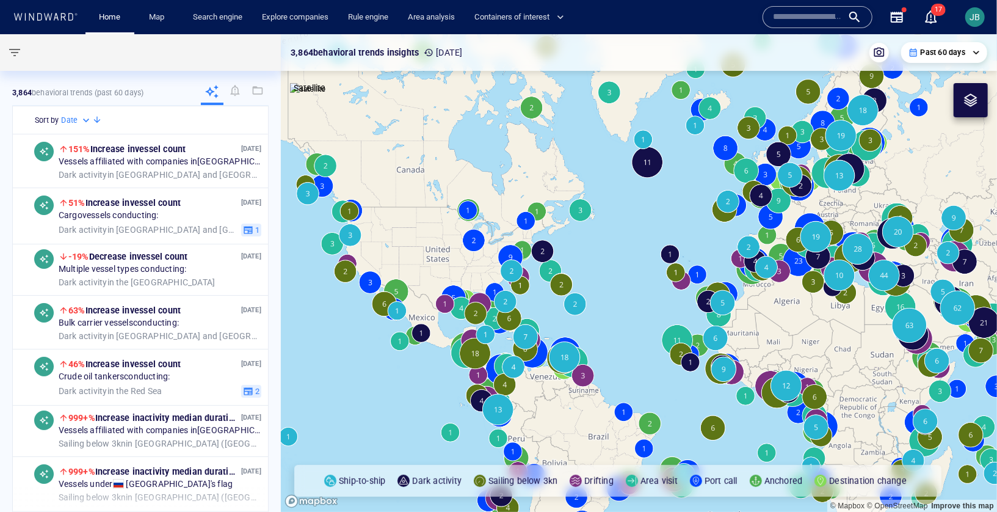
click at [14, 50] on span "button" at bounding box center [14, 52] width 15 height 15
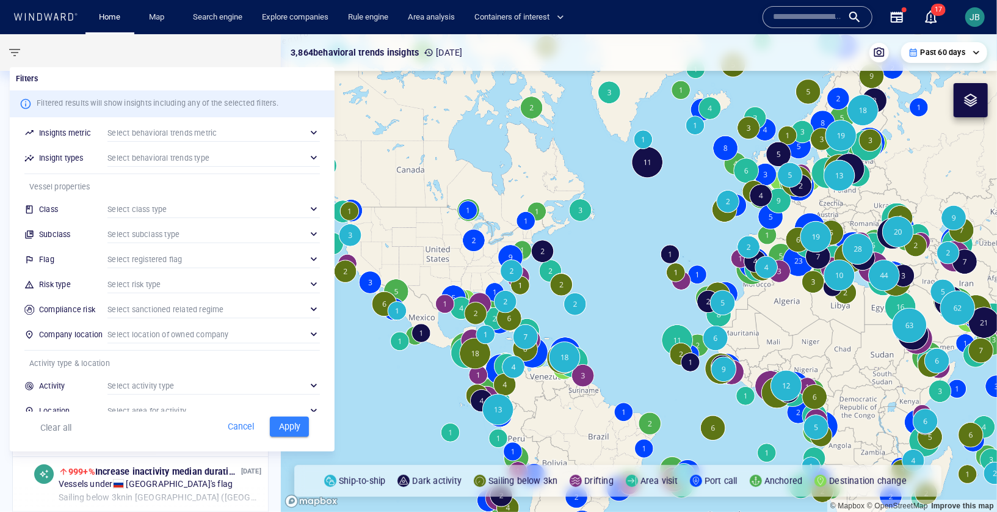
click at [157, 257] on div "​" at bounding box center [214, 259] width 213 height 18
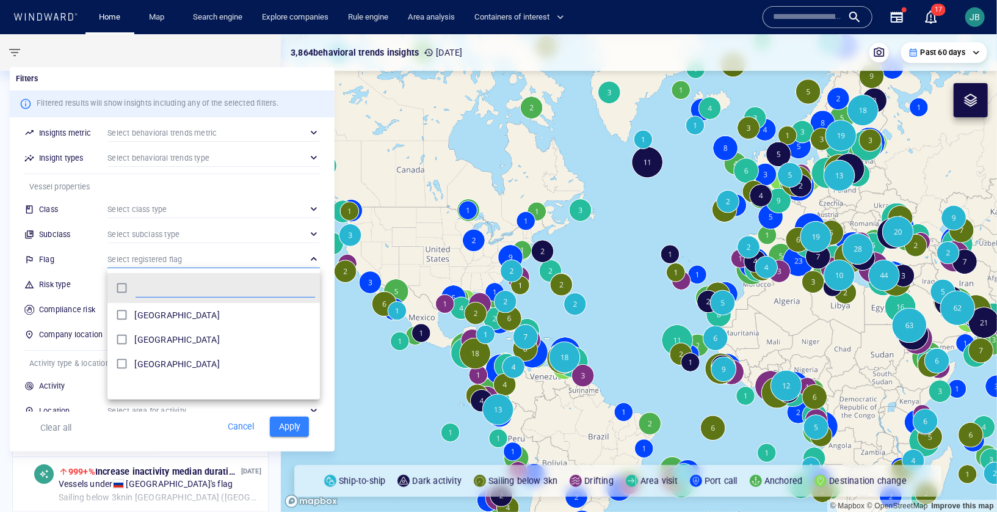
scroll to position [122, 213]
type input "*****"
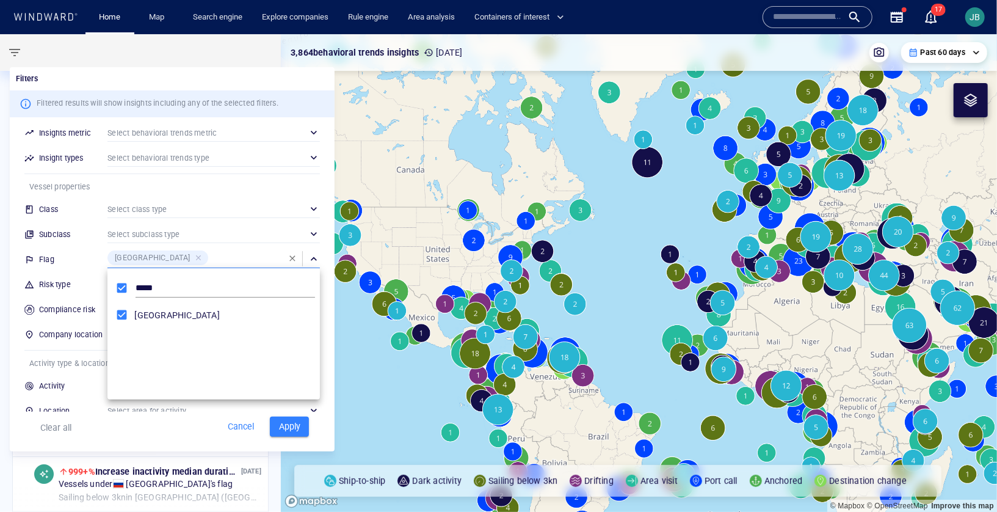
click at [292, 428] on div at bounding box center [498, 256] width 997 height 512
drag, startPoint x: 284, startPoint y: 423, endPoint x: 663, endPoint y: 371, distance: 382.8
click at [284, 423] on span "Apply" at bounding box center [289, 426] width 27 height 15
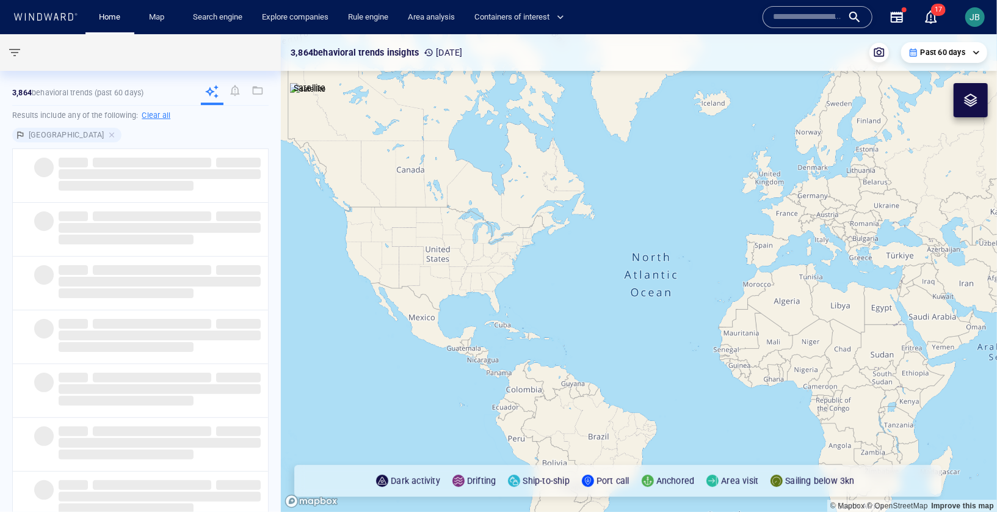
drag, startPoint x: 719, startPoint y: 393, endPoint x: 253, endPoint y: 279, distance: 479.3
click at [253, 279] on div "**********" at bounding box center [498, 273] width 997 height 478
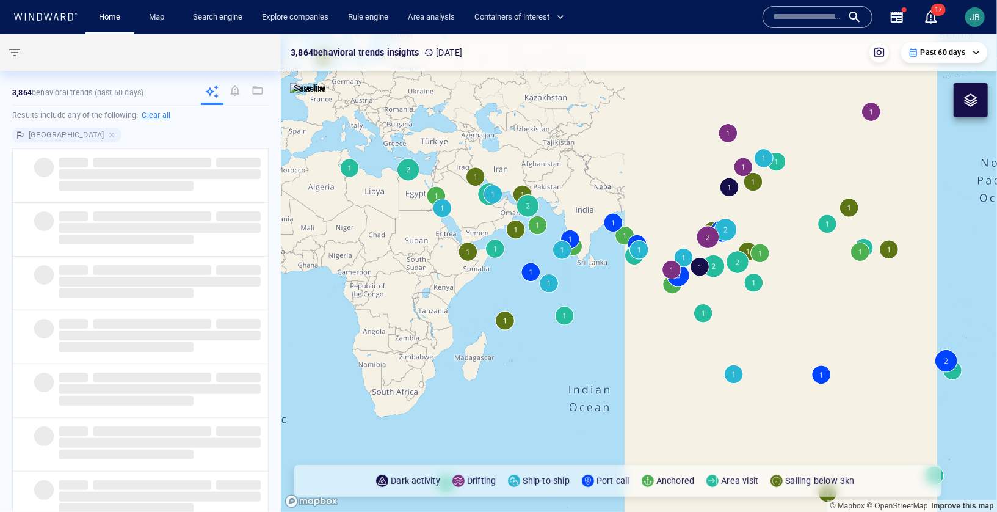
drag, startPoint x: 614, startPoint y: 335, endPoint x: 486, endPoint y: 240, distance: 159.8
click at [420, 308] on canvas "Map" at bounding box center [639, 273] width 717 height 478
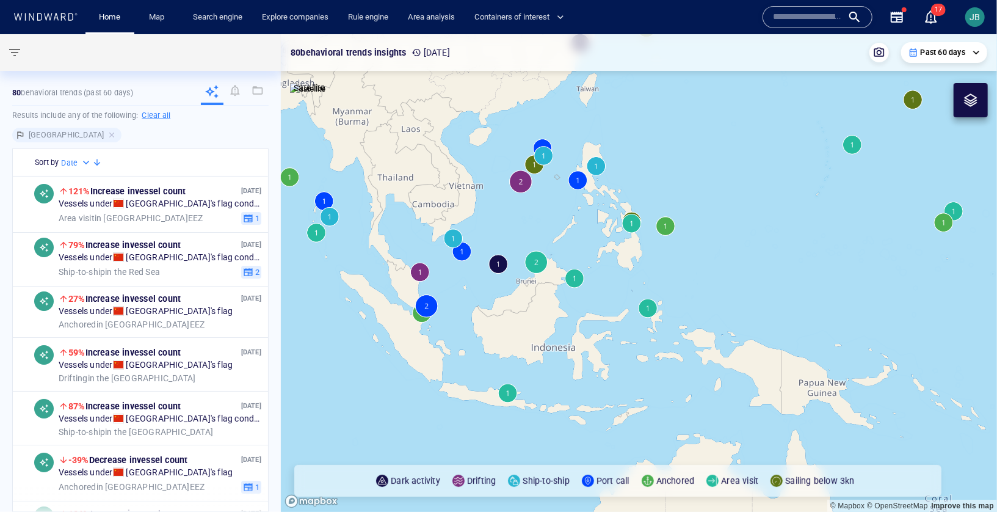
click at [488, 299] on canvas "Map" at bounding box center [639, 273] width 717 height 478
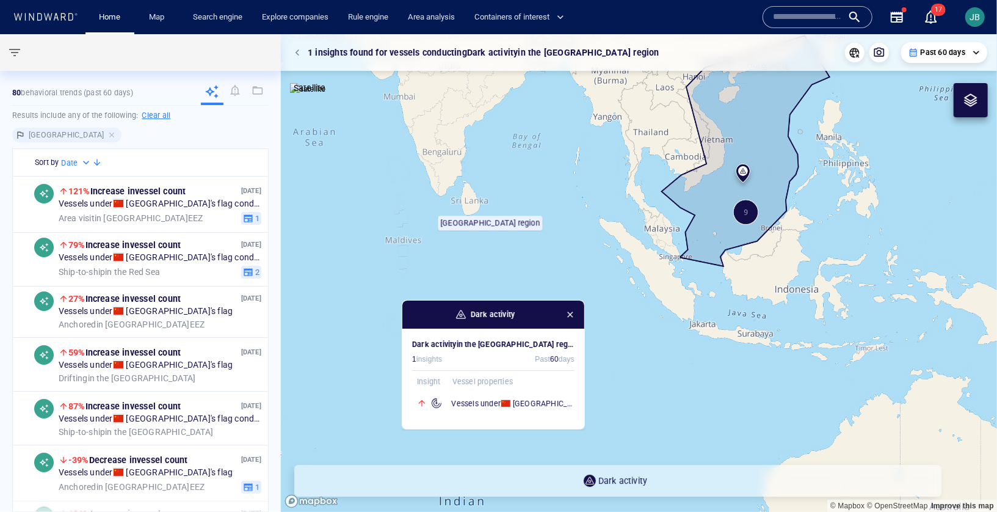
drag, startPoint x: 784, startPoint y: 180, endPoint x: 533, endPoint y: 250, distance: 261.4
click at [531, 251] on canvas "Map" at bounding box center [639, 273] width 717 height 478
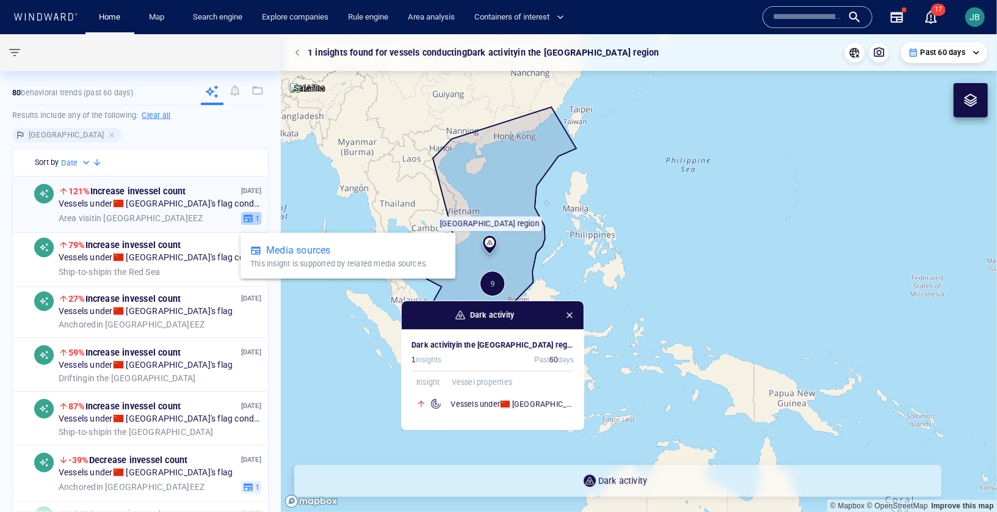
click at [247, 213] on icon "button" at bounding box center [248, 218] width 10 height 10
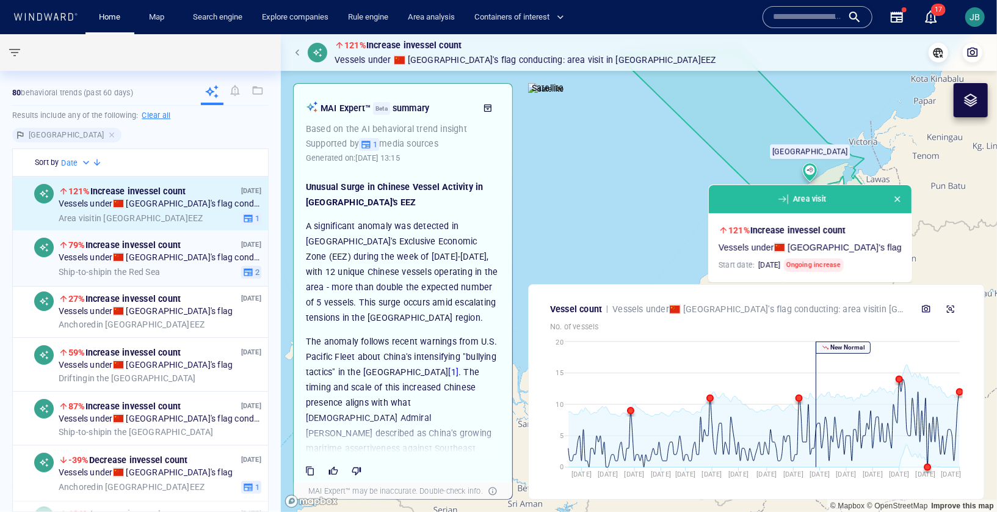
click at [211, 238] on div "79% Increase in vessel count" at bounding box center [149, 245] width 180 height 15
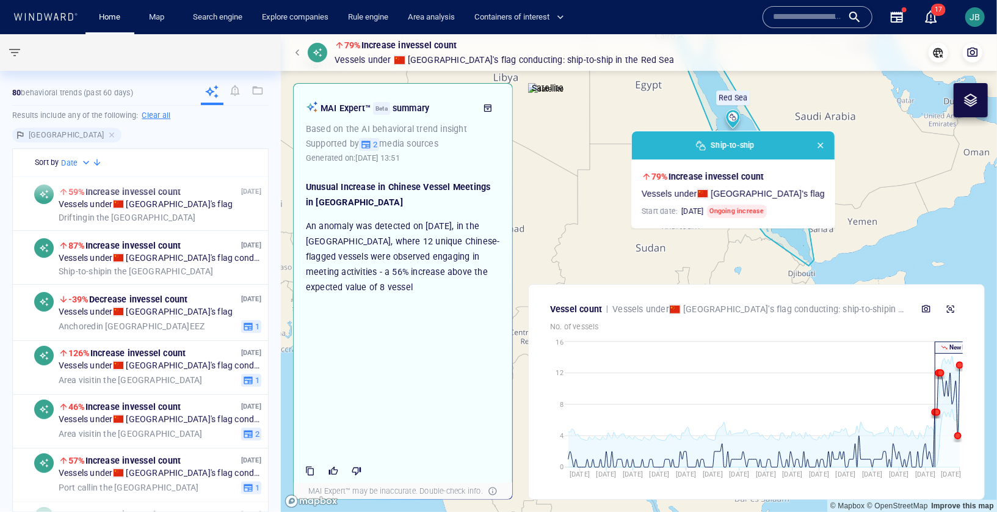
scroll to position [161, 0]
click at [208, 297] on div "-39% Decrease in vessel count" at bounding box center [149, 298] width 180 height 15
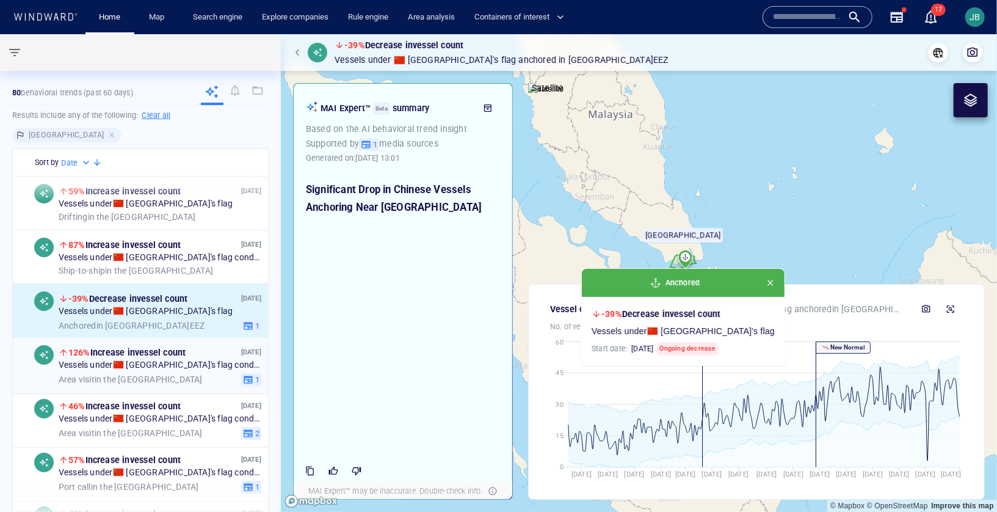
click at [208, 376] on div "Area visit in the Balabac Strait" at bounding box center [148, 379] width 178 height 11
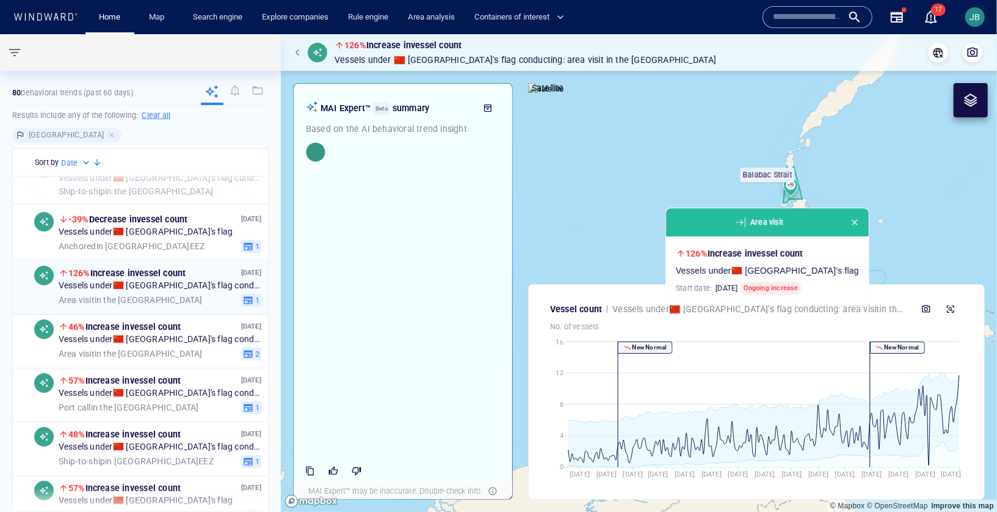
scroll to position [241, 0]
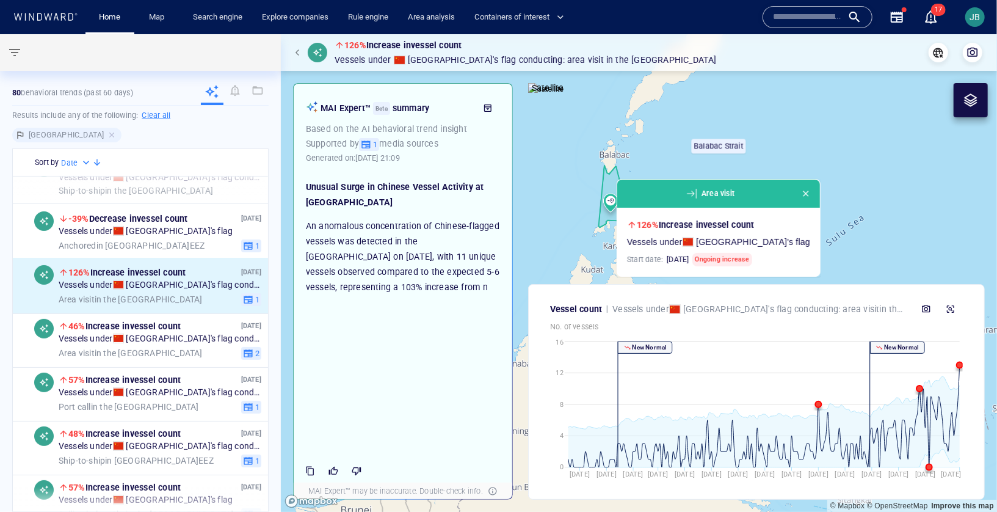
drag, startPoint x: 644, startPoint y: 193, endPoint x: 767, endPoint y: 152, distance: 128.8
click at [767, 152] on canvas "Map" at bounding box center [639, 273] width 717 height 478
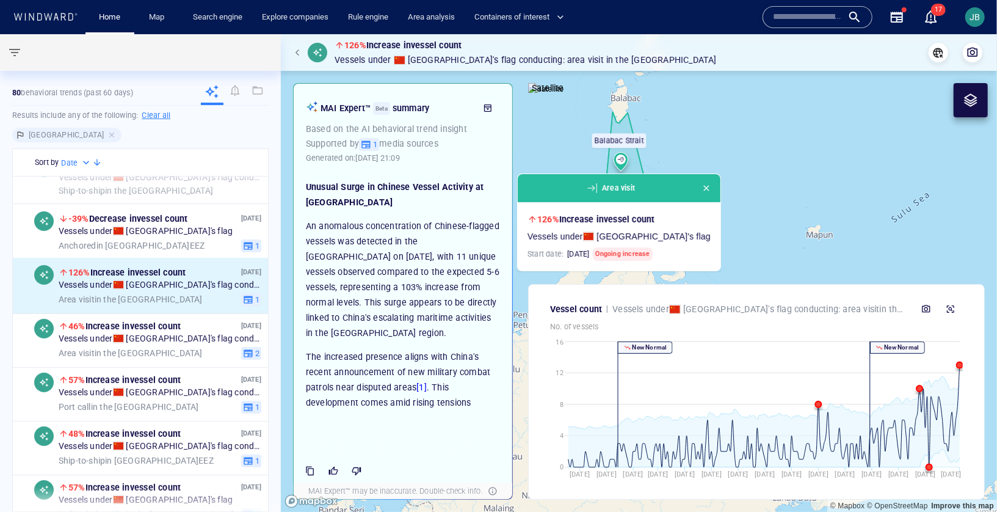
drag, startPoint x: 821, startPoint y: 151, endPoint x: 713, endPoint y: 147, distance: 108.2
click at [712, 147] on canvas "Map" at bounding box center [639, 273] width 717 height 478
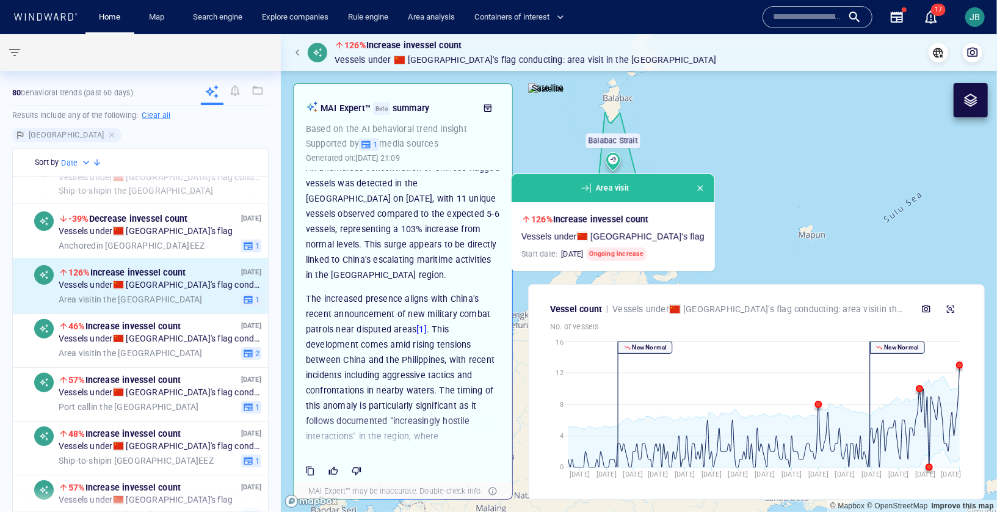
scroll to position [97, 0]
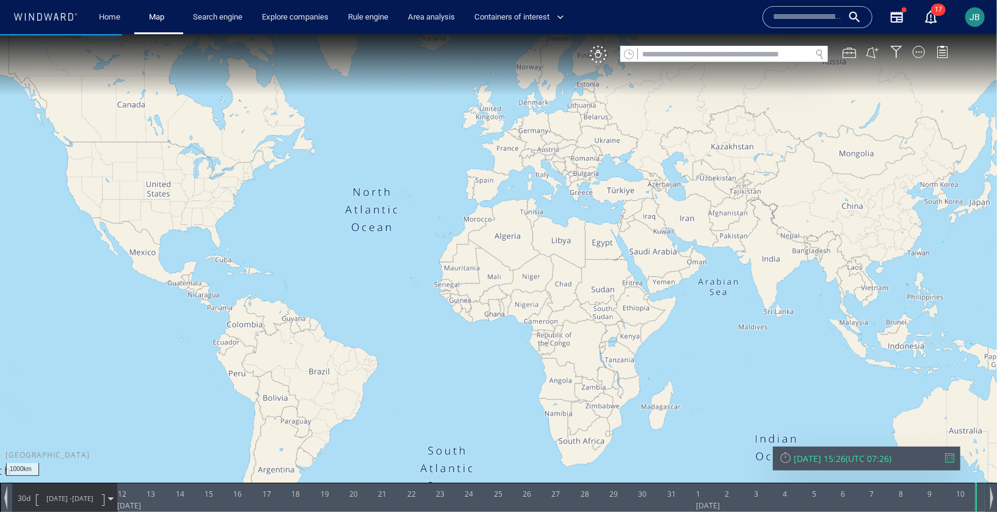
click at [659, 53] on input "text" at bounding box center [724, 54] width 173 height 16
paste input "*********"
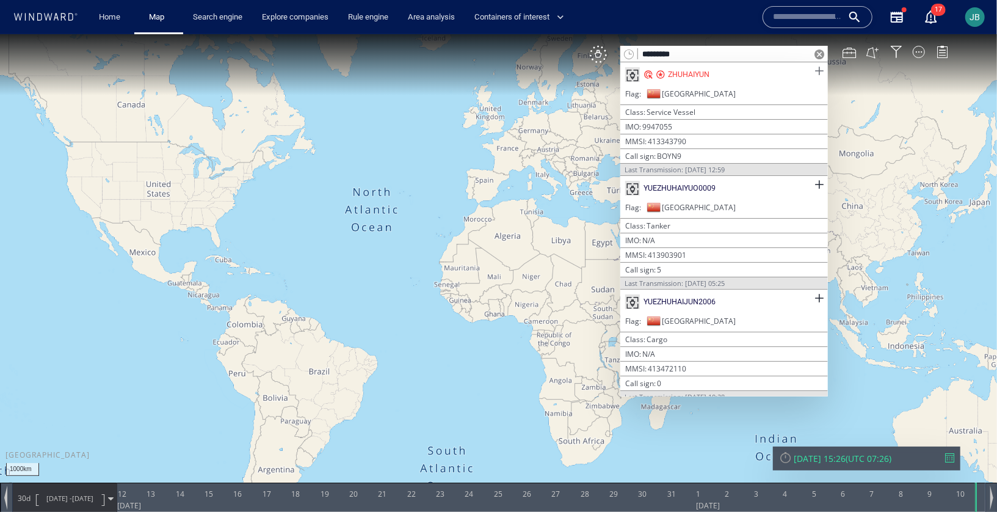
type input "*********"
click at [816, 70] on span at bounding box center [819, 70] width 15 height 15
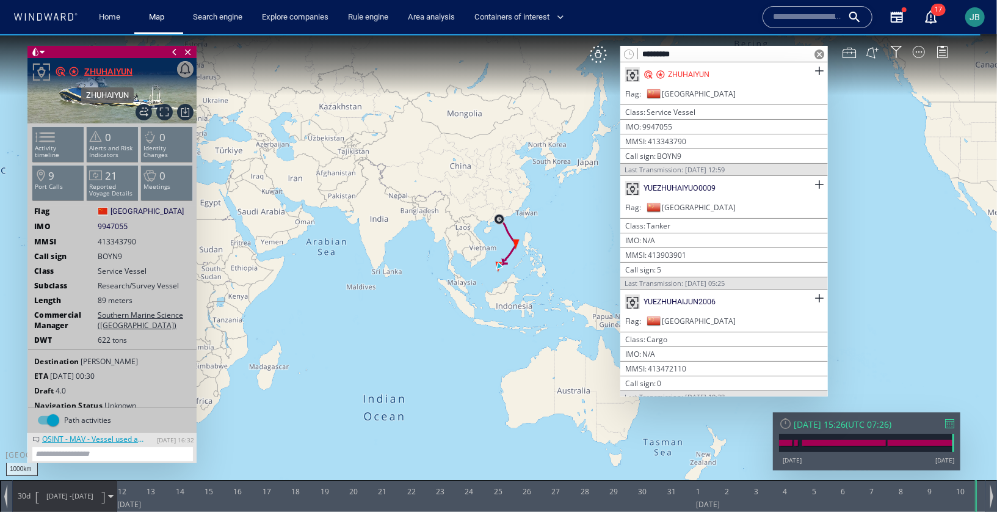
click at [110, 64] on div "ZHUHAIYUN" at bounding box center [108, 71] width 48 height 15
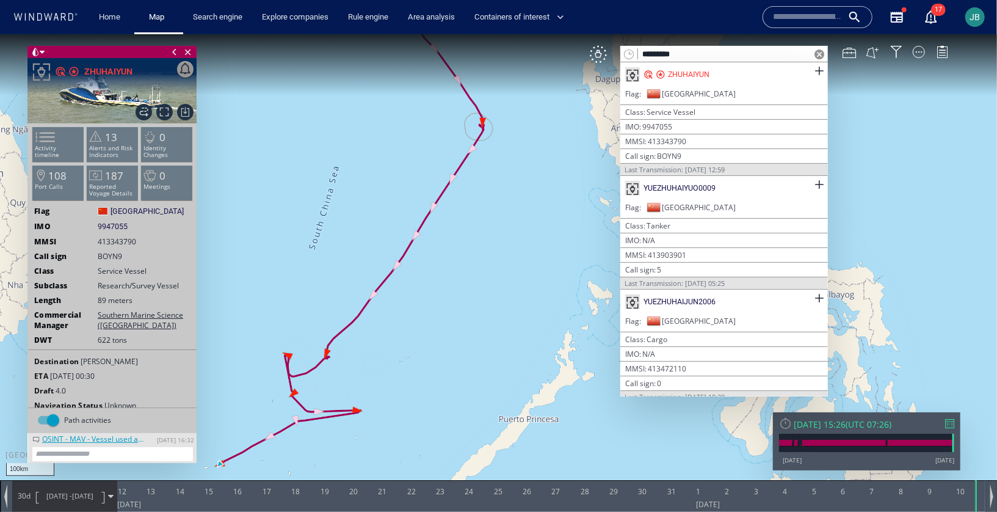
drag, startPoint x: 457, startPoint y: 255, endPoint x: 439, endPoint y: 247, distance: 19.7
click at [439, 247] on canvas "Map" at bounding box center [498, 266] width 997 height 465
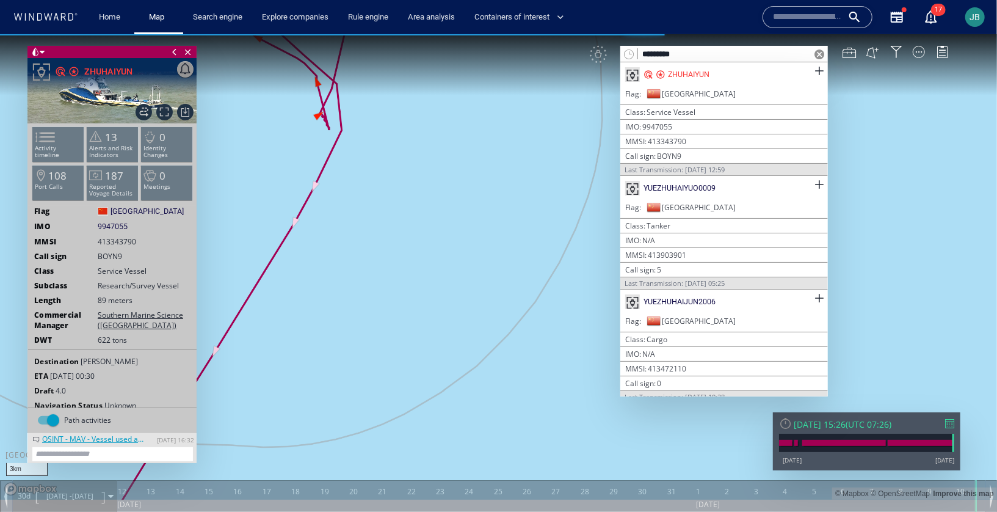
drag, startPoint x: 406, startPoint y: 114, endPoint x: 526, endPoint y: 339, distance: 255.2
click at [526, 339] on canvas "Map" at bounding box center [498, 266] width 997 height 465
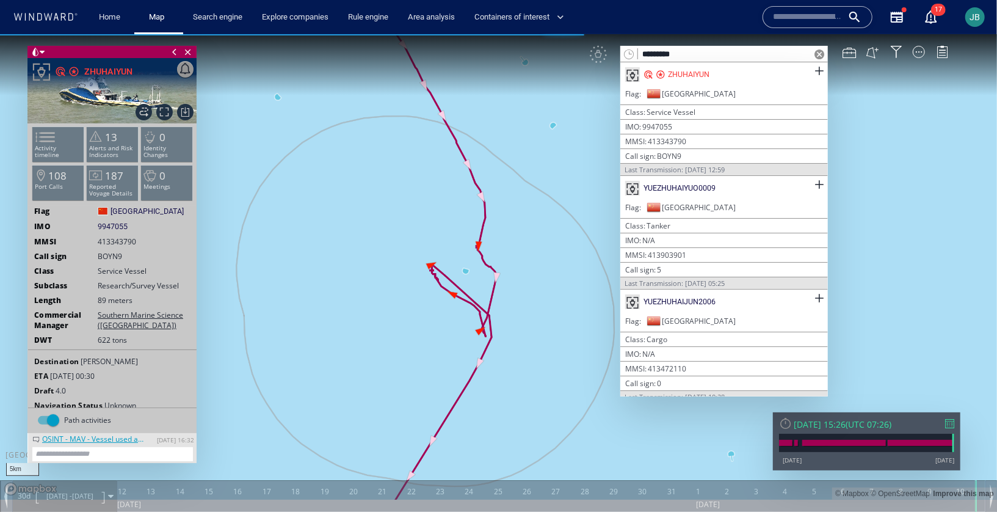
drag, startPoint x: 528, startPoint y: 226, endPoint x: 454, endPoint y: 145, distance: 110.2
click at [454, 145] on canvas "Map" at bounding box center [498, 266] width 997 height 465
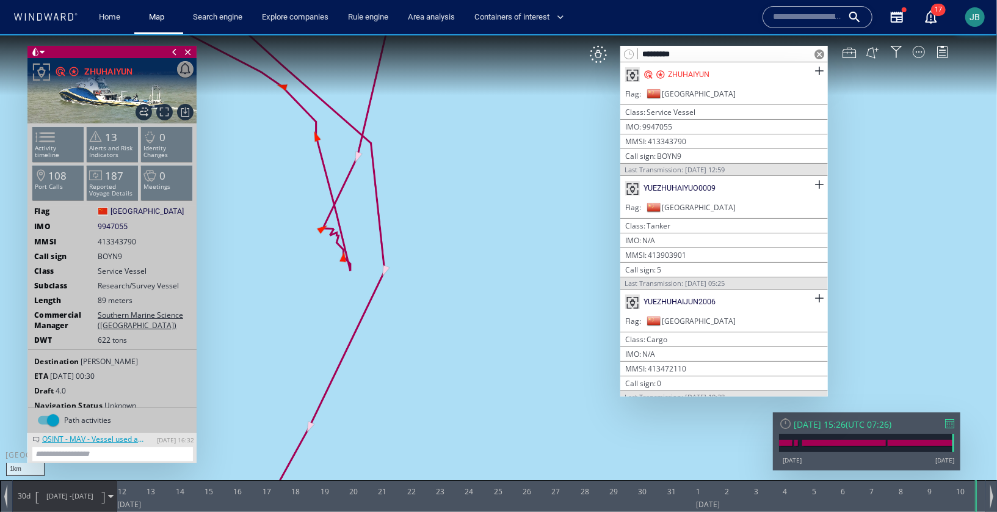
click at [358, 153] on canvas "Map" at bounding box center [498, 266] width 997 height 465
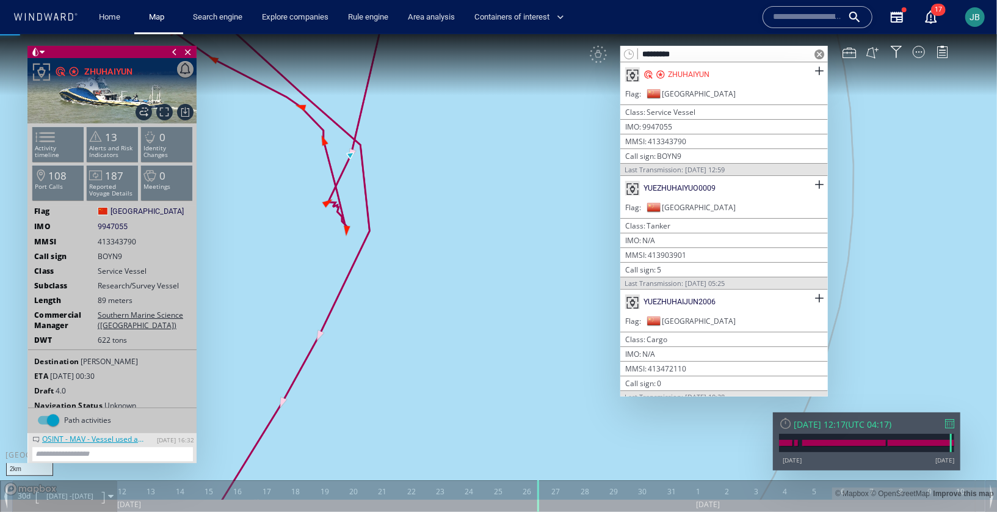
click at [325, 143] on canvas "Map" at bounding box center [498, 266] width 997 height 465
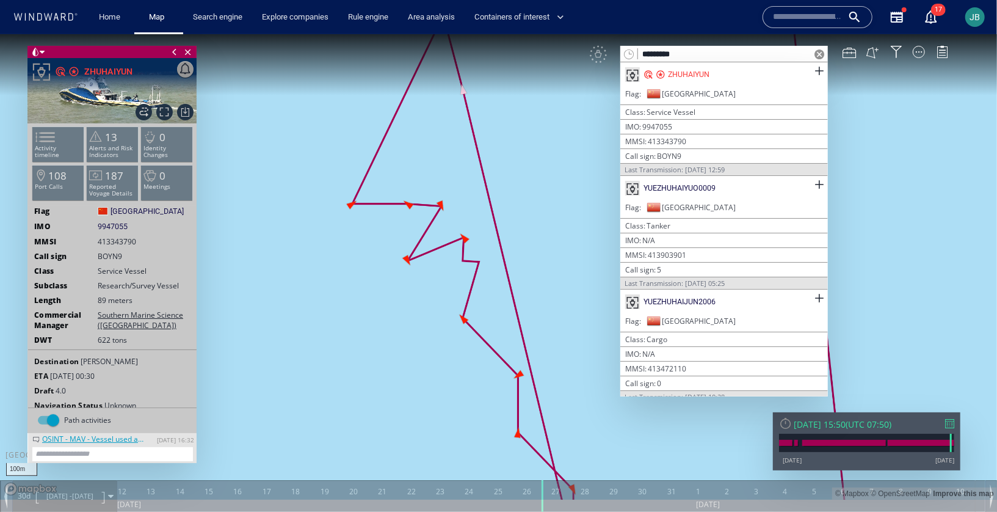
click at [354, 206] on canvas "Map" at bounding box center [498, 266] width 997 height 465
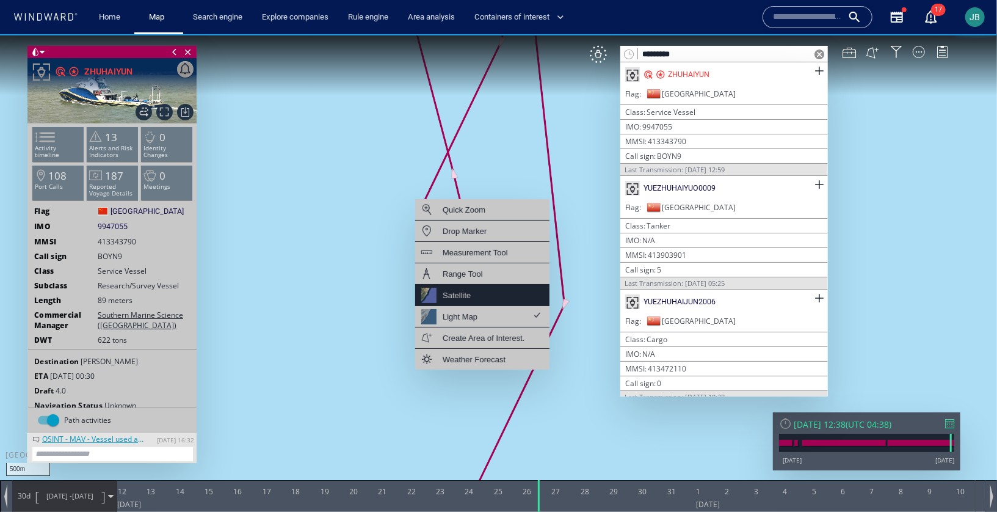
click at [489, 291] on div "Satellite" at bounding box center [482, 294] width 134 height 21
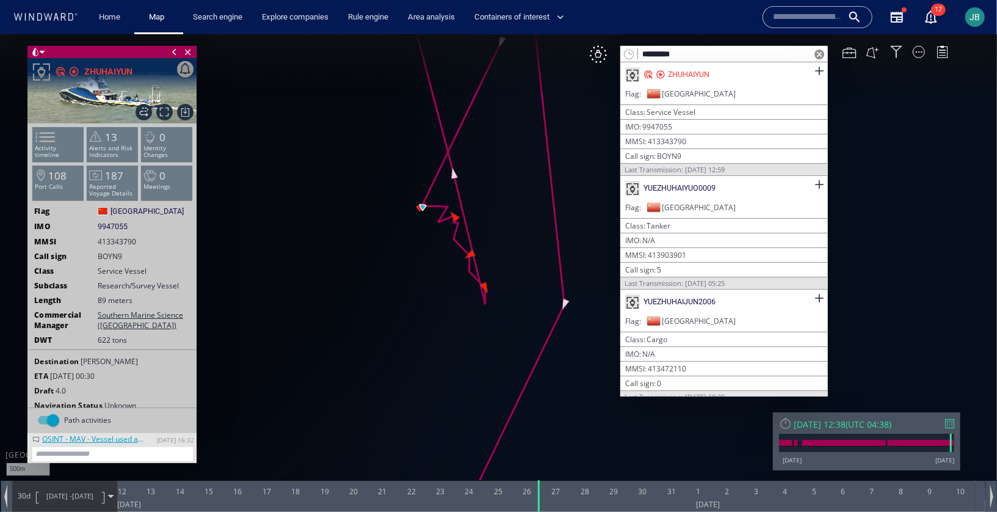
drag, startPoint x: 509, startPoint y: 187, endPoint x: 571, endPoint y: 332, distance: 157.9
click at [571, 332] on canvas "Map" at bounding box center [498, 266] width 997 height 465
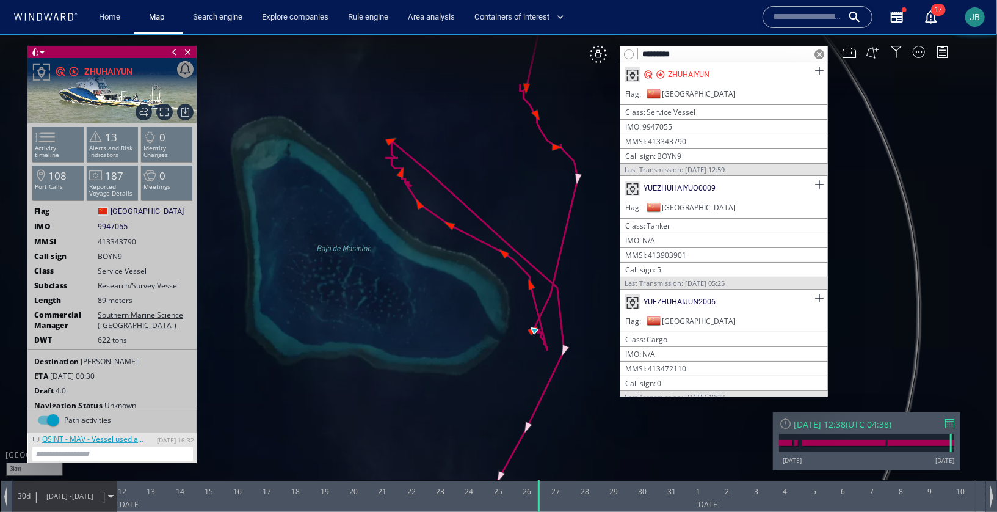
drag, startPoint x: 515, startPoint y: 353, endPoint x: 466, endPoint y: 353, distance: 48.9
click at [466, 353] on canvas "Map" at bounding box center [498, 266] width 997 height 465
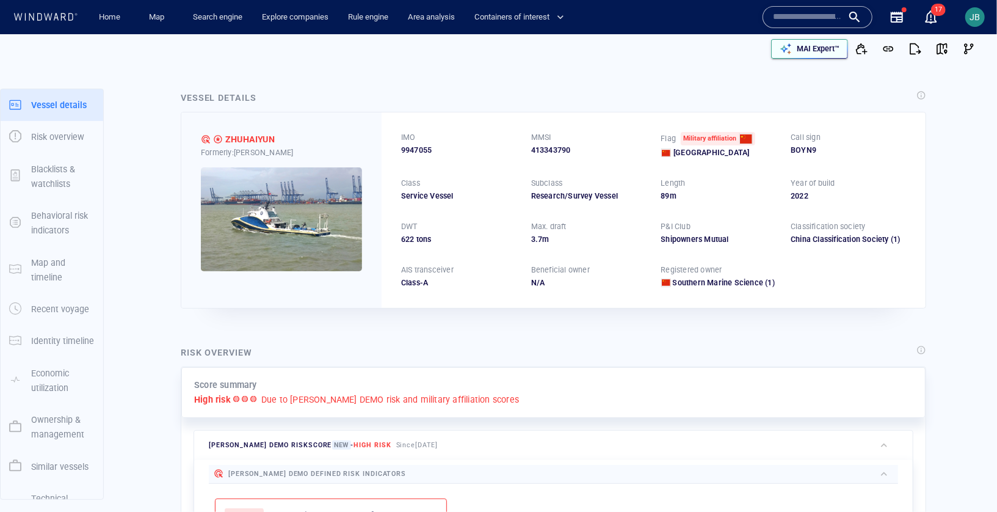
click at [803, 45] on p "MAI Expert™" at bounding box center [818, 48] width 43 height 11
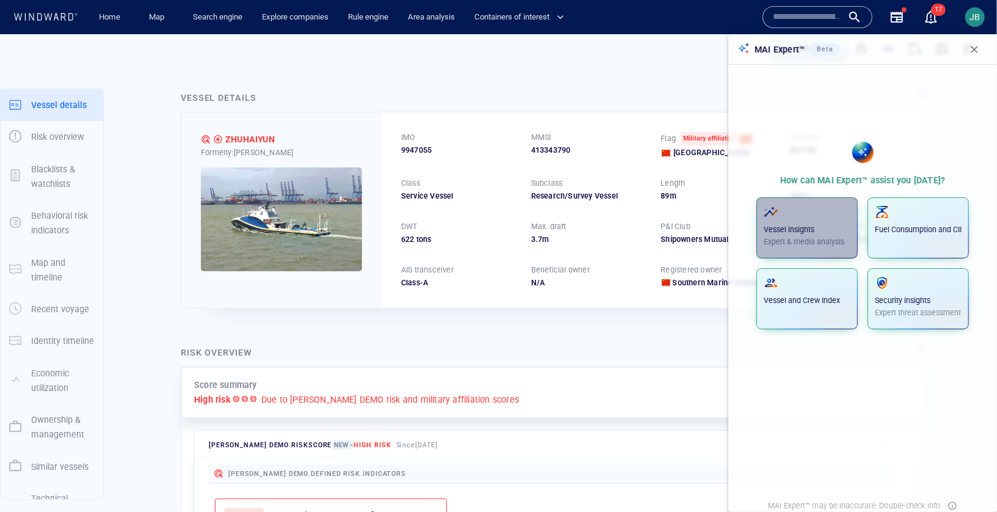
click at [798, 221] on div "Vessel insights Expert & media analysis" at bounding box center [807, 226] width 87 height 43
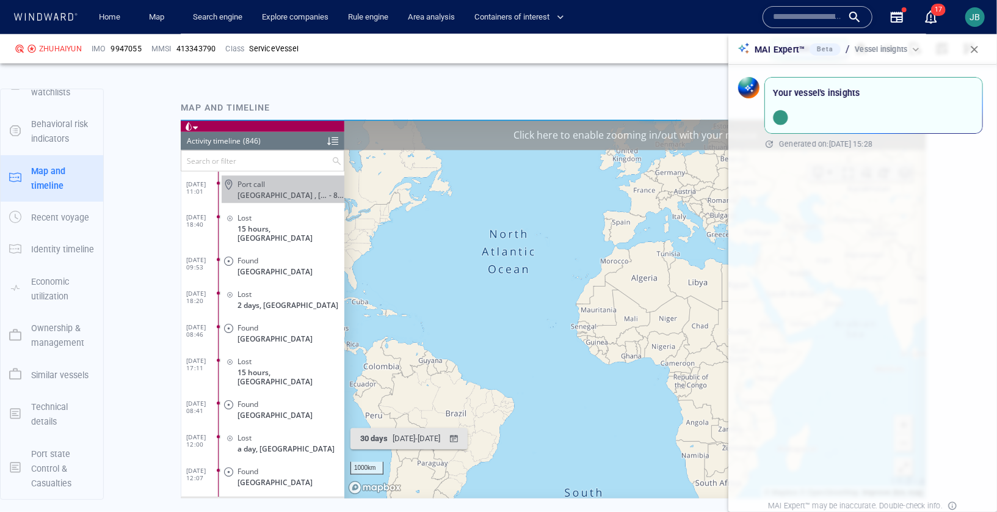
scroll to position [28097, 0]
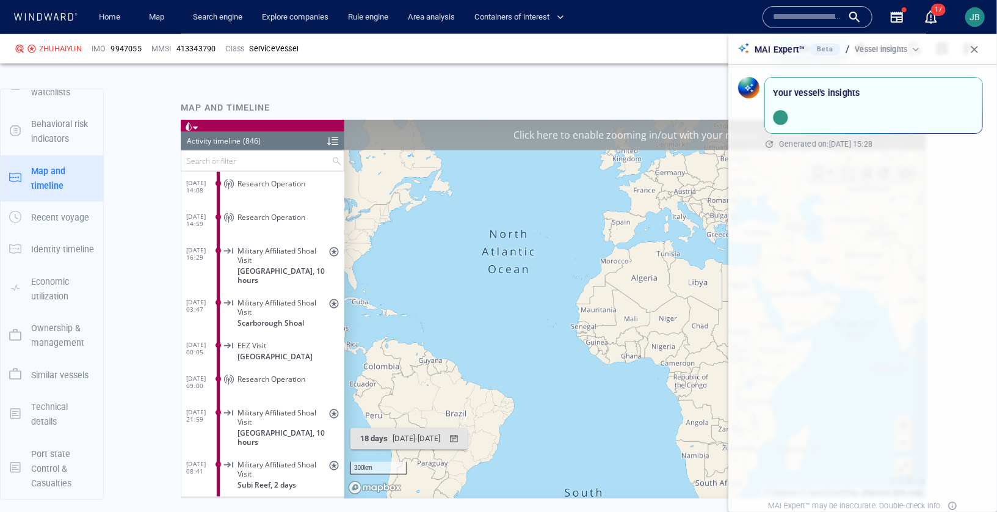
click at [629, 141] on div "Click here to enable zooming in/out with your mouse" at bounding box center [635, 135] width 582 height 31
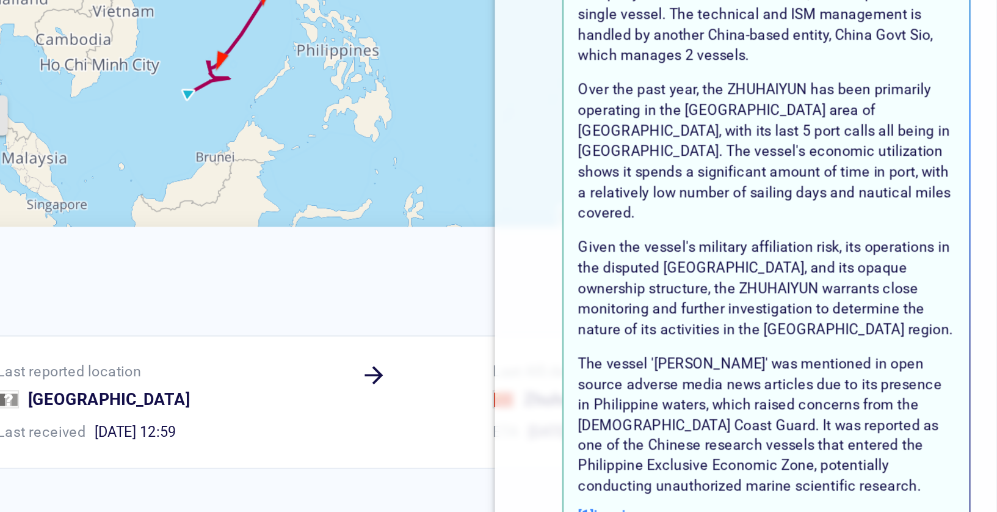
click at [904, 389] on p "The vessel 'ZHUHAIYUN' was mentioned in open source adverse media news articles…" at bounding box center [874, 382] width 202 height 76
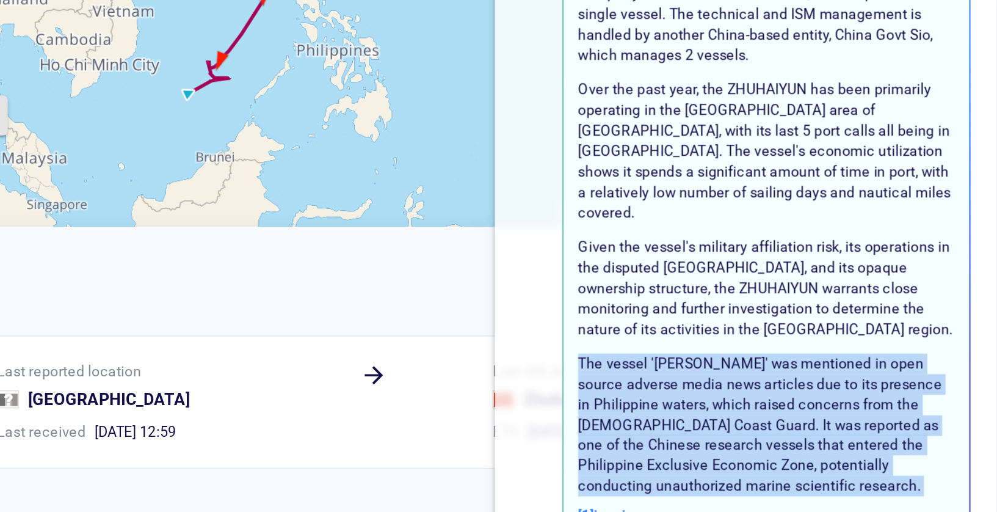
click at [904, 389] on p "The vessel 'ZHUHAIYUN' was mentioned in open source adverse media news articles…" at bounding box center [874, 382] width 202 height 76
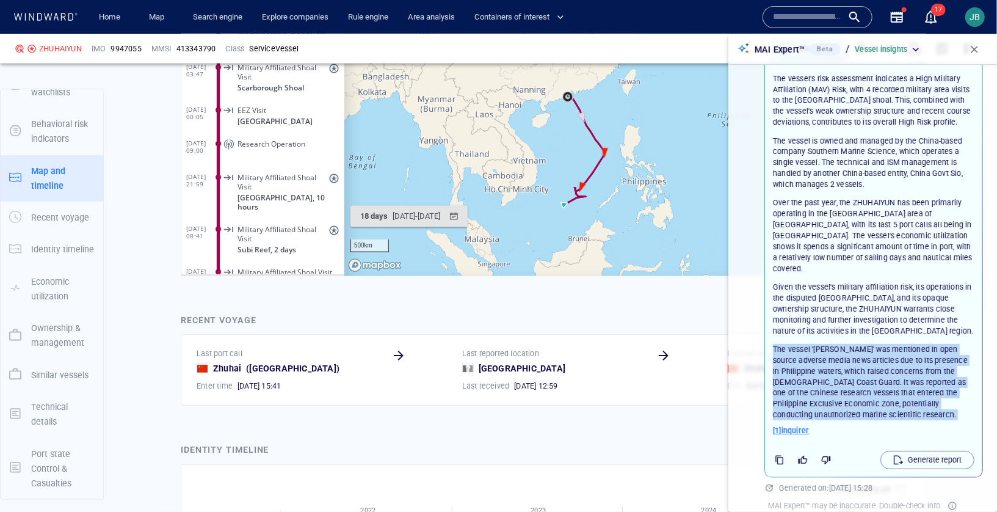
click at [805, 425] on span "[ 1 ] inquirer" at bounding box center [791, 430] width 36 height 11
